Goal: Information Seeking & Learning: Find specific fact

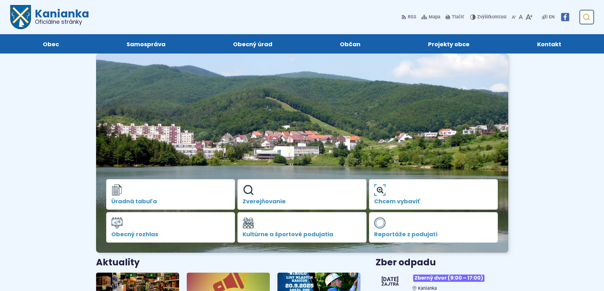
click at [587, 13] on button "Odoslať vyhľadávací formulár" at bounding box center [585, 16] width 11 height 11
type input "**********"
click at [586, 16] on use "submit" at bounding box center [586, 17] width 7 height 7
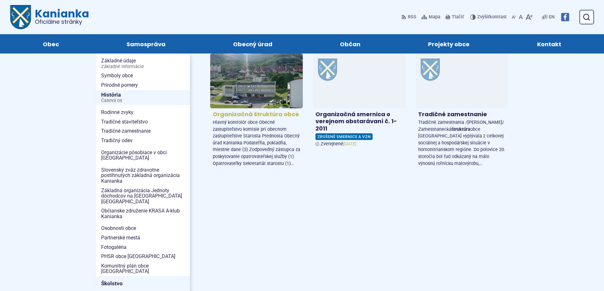
click at [262, 115] on h4 "Organizačná štruktúra obce" at bounding box center [256, 114] width 87 height 7
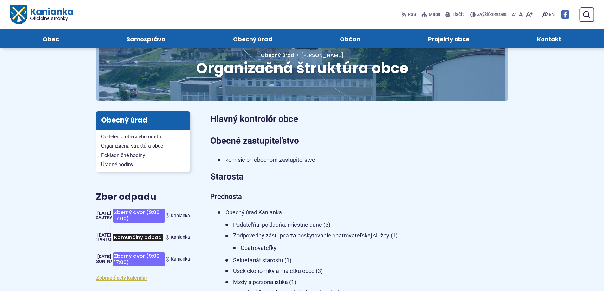
scroll to position [32, 0]
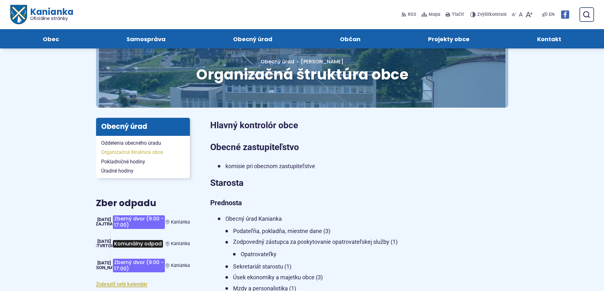
click at [129, 153] on span "Organizačná štruktúra obce" at bounding box center [143, 153] width 84 height 10
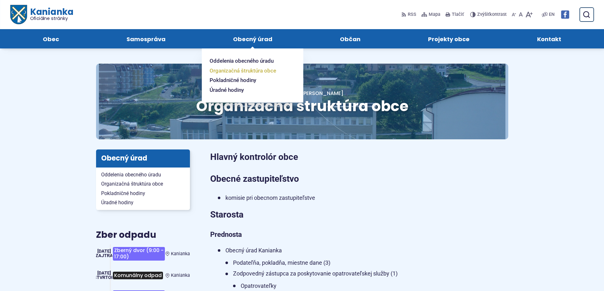
click at [234, 71] on span "Organizačná štruktúra obce" at bounding box center [243, 71] width 67 height 10
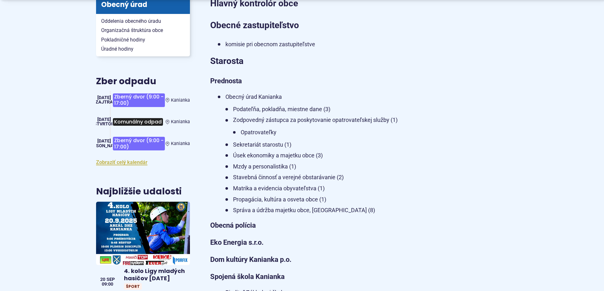
scroll to position [190, 0]
